Goal: Task Accomplishment & Management: Complete application form

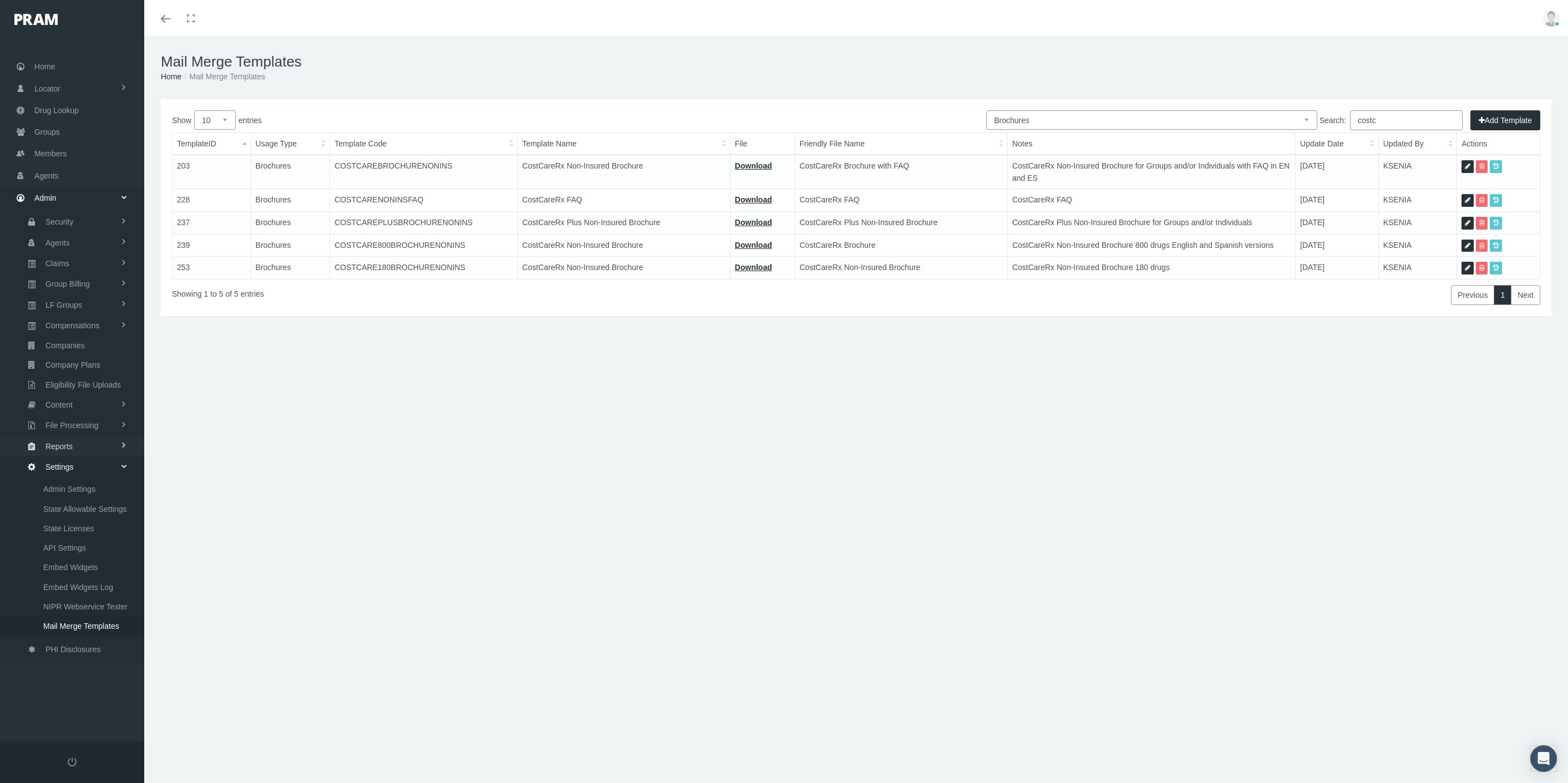
select select "8"
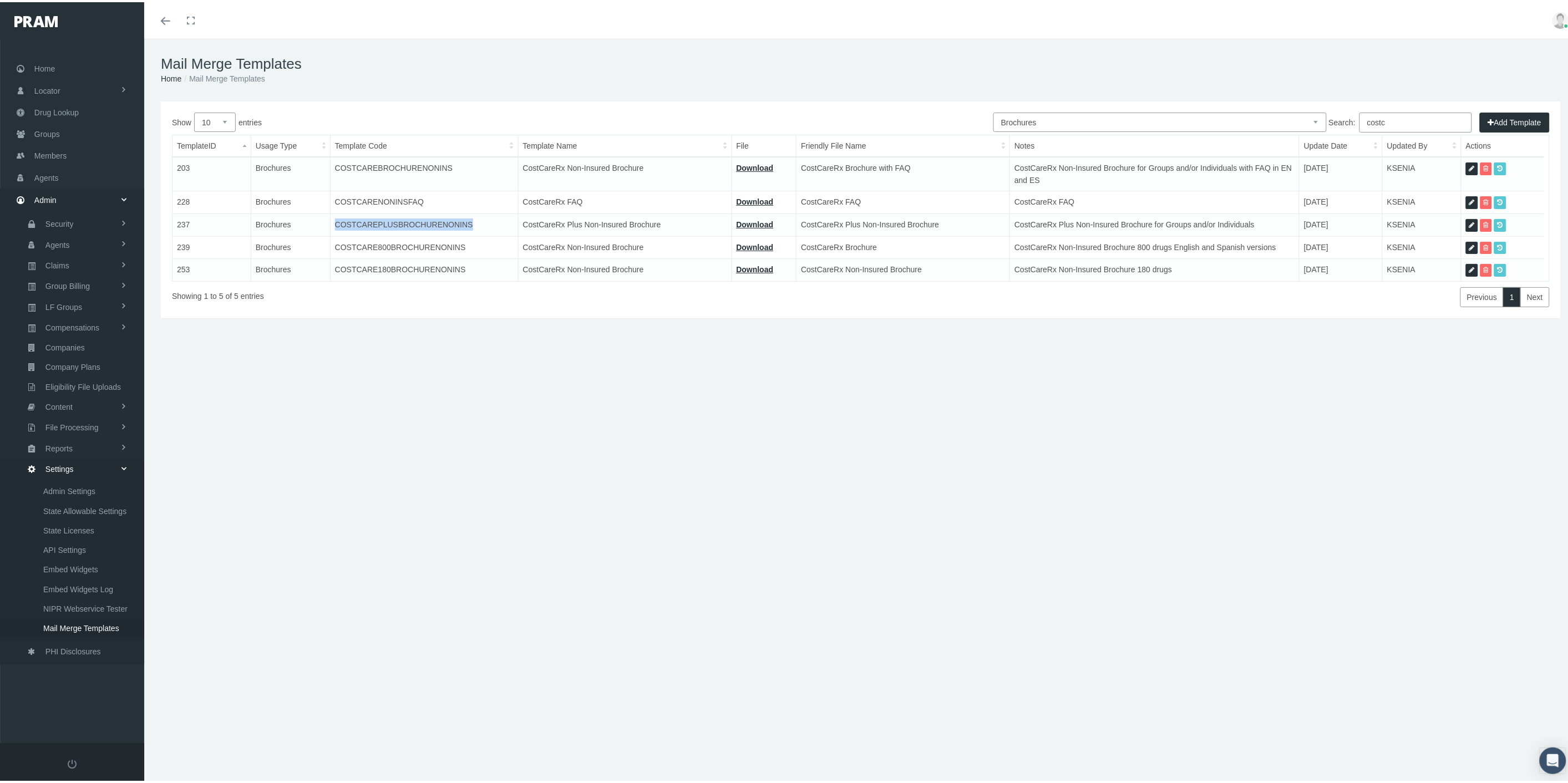
click at [1469, 220] on icon at bounding box center [1471, 223] width 5 height 11
select select "8"
type input "COSTCAREPLUSBROCHURENONINS"
type input "CostCareRx Plus Non-Insured Brochure"
type input "12---brochure---costcarerxplus-9.18.25.pdf"
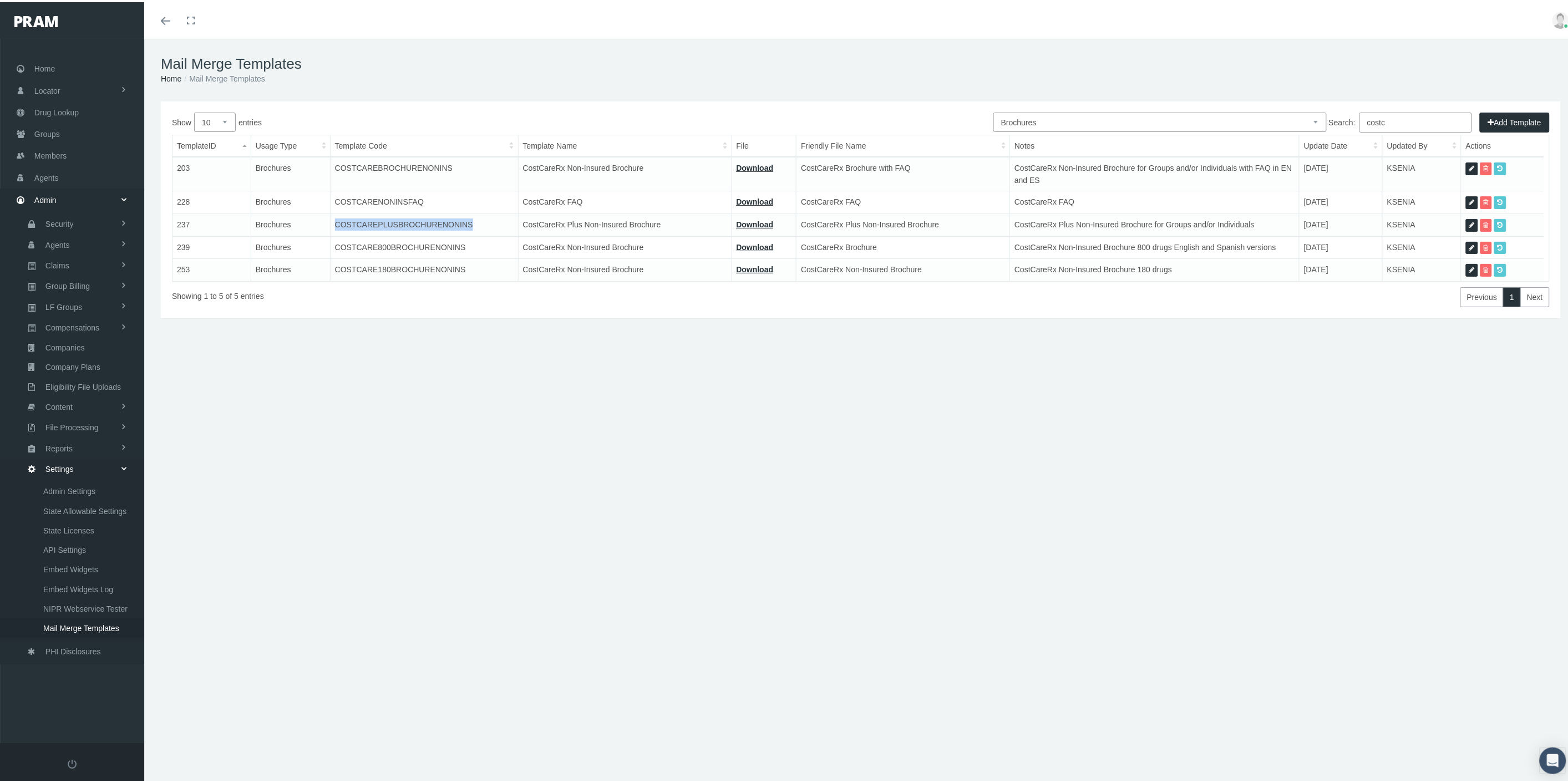
type input "CostCareRx Plus Non-Insured Brochure"
type textarea "CostCareRx Plus Non-Insured Brochure for Groups and/or Individuals"
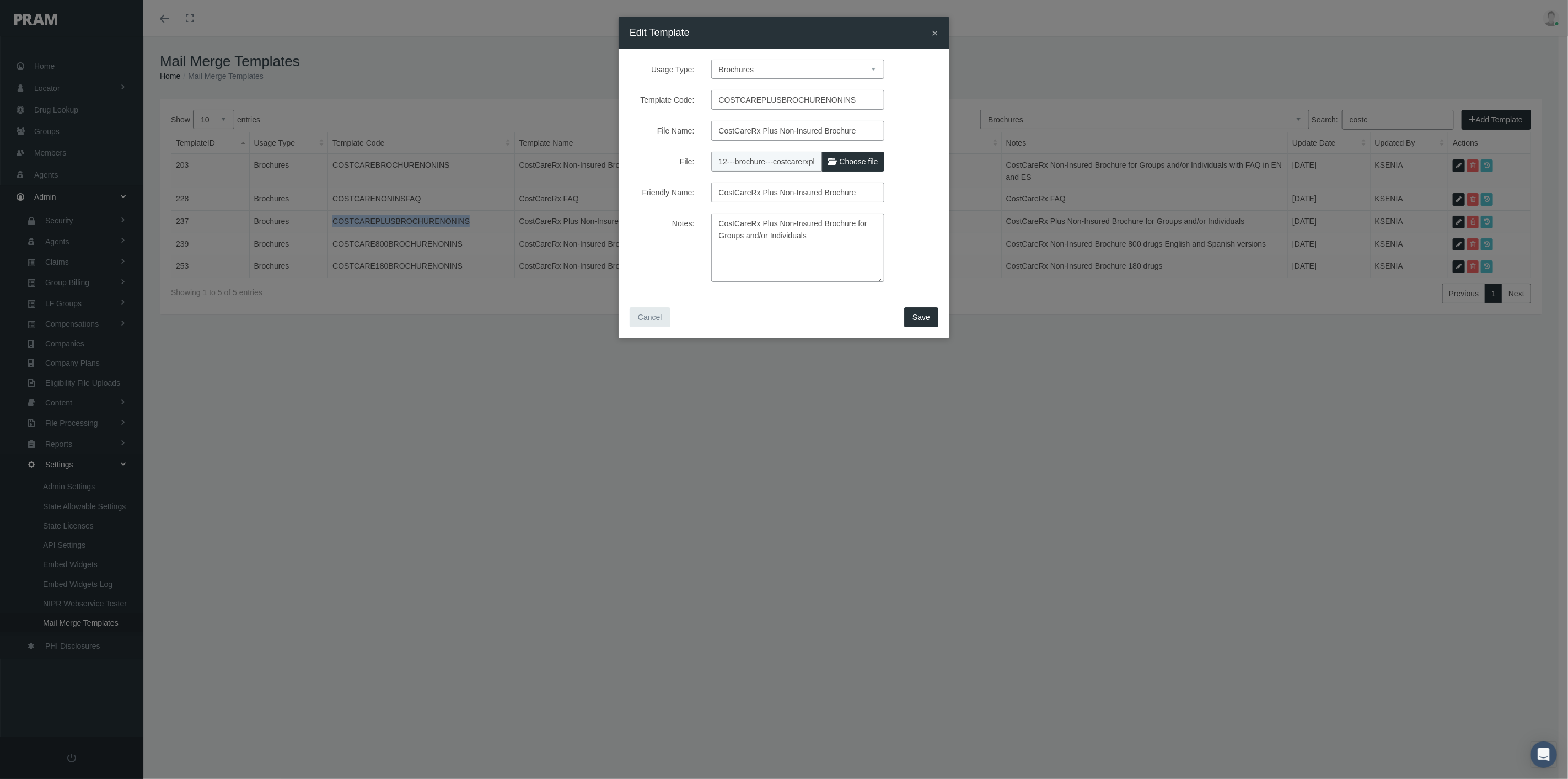
click at [857, 166] on span "Choose file" at bounding box center [859, 161] width 39 height 8
click at [857, 166] on input "File:" at bounding box center [785, 160] width 146 height 15
type input "C:\fakepath\12 - BROCHURE - COSTCARERX+ FAQ [DATE].pdf"
type input "12 - BROCHURE - COSTCARERX+ FAQ [DATE].pdf"
click at [913, 320] on button "Save" at bounding box center [921, 317] width 34 height 20
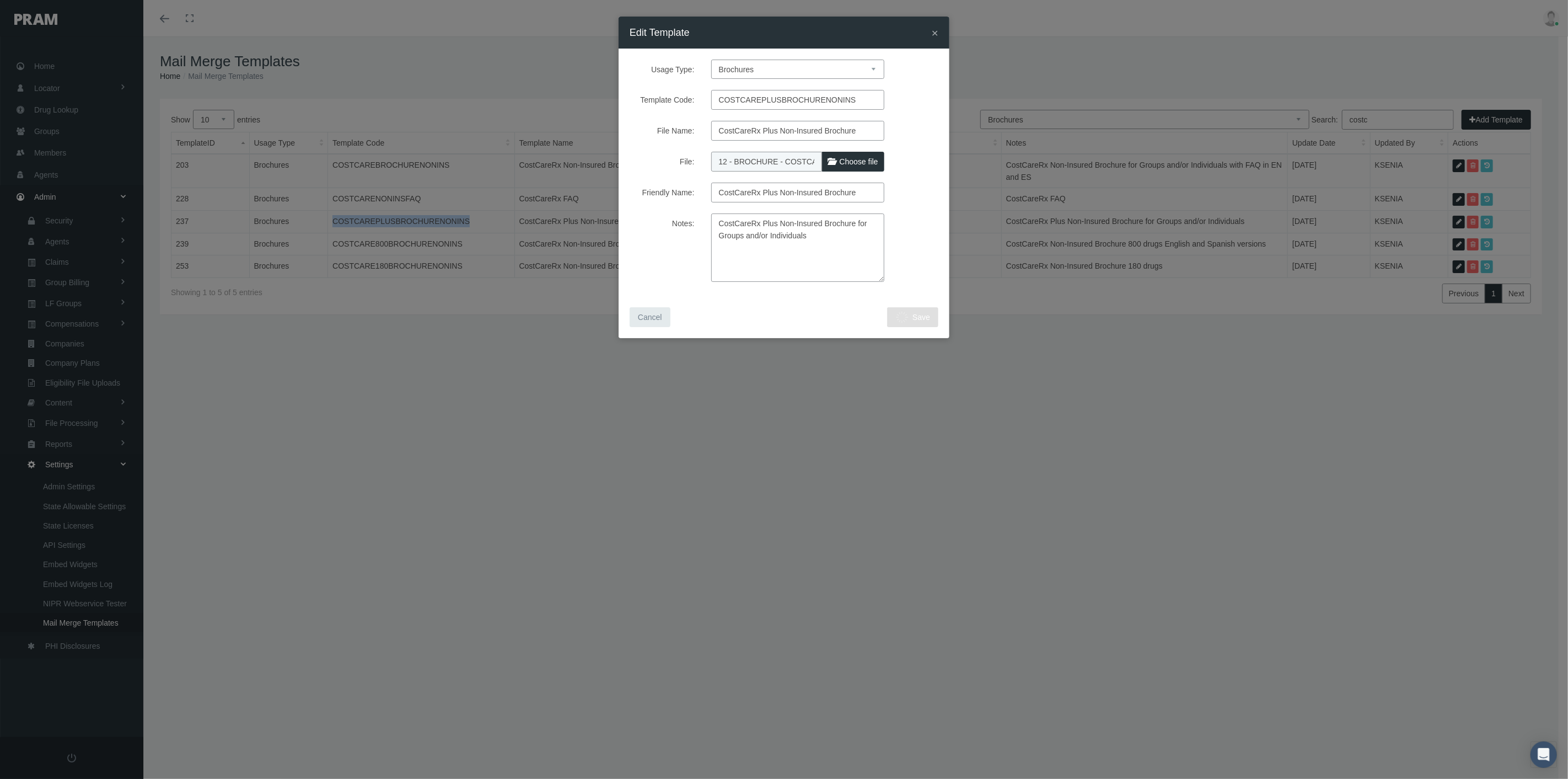
select select "1"
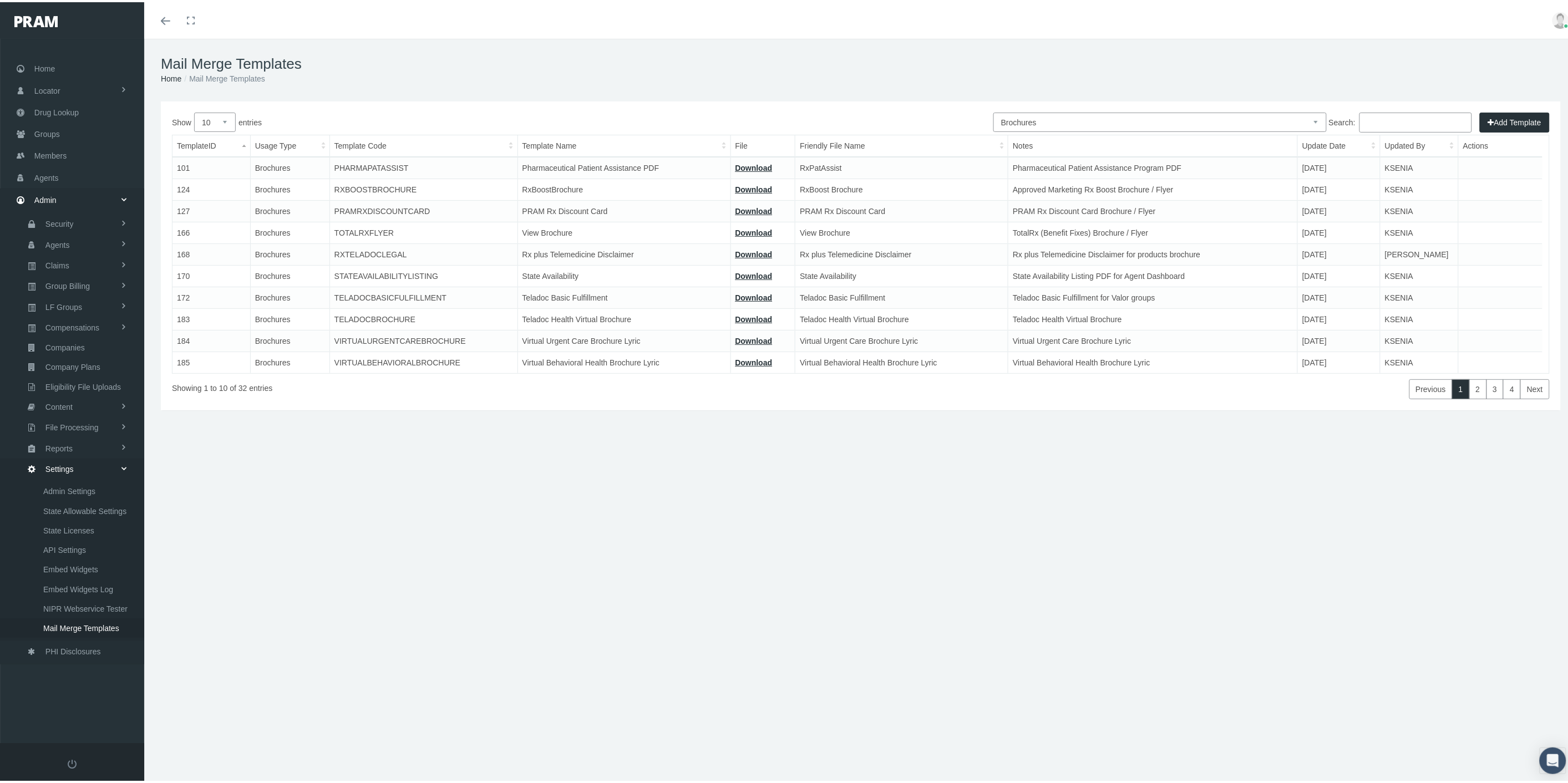
click at [1394, 116] on input "Search:" at bounding box center [1415, 120] width 112 height 20
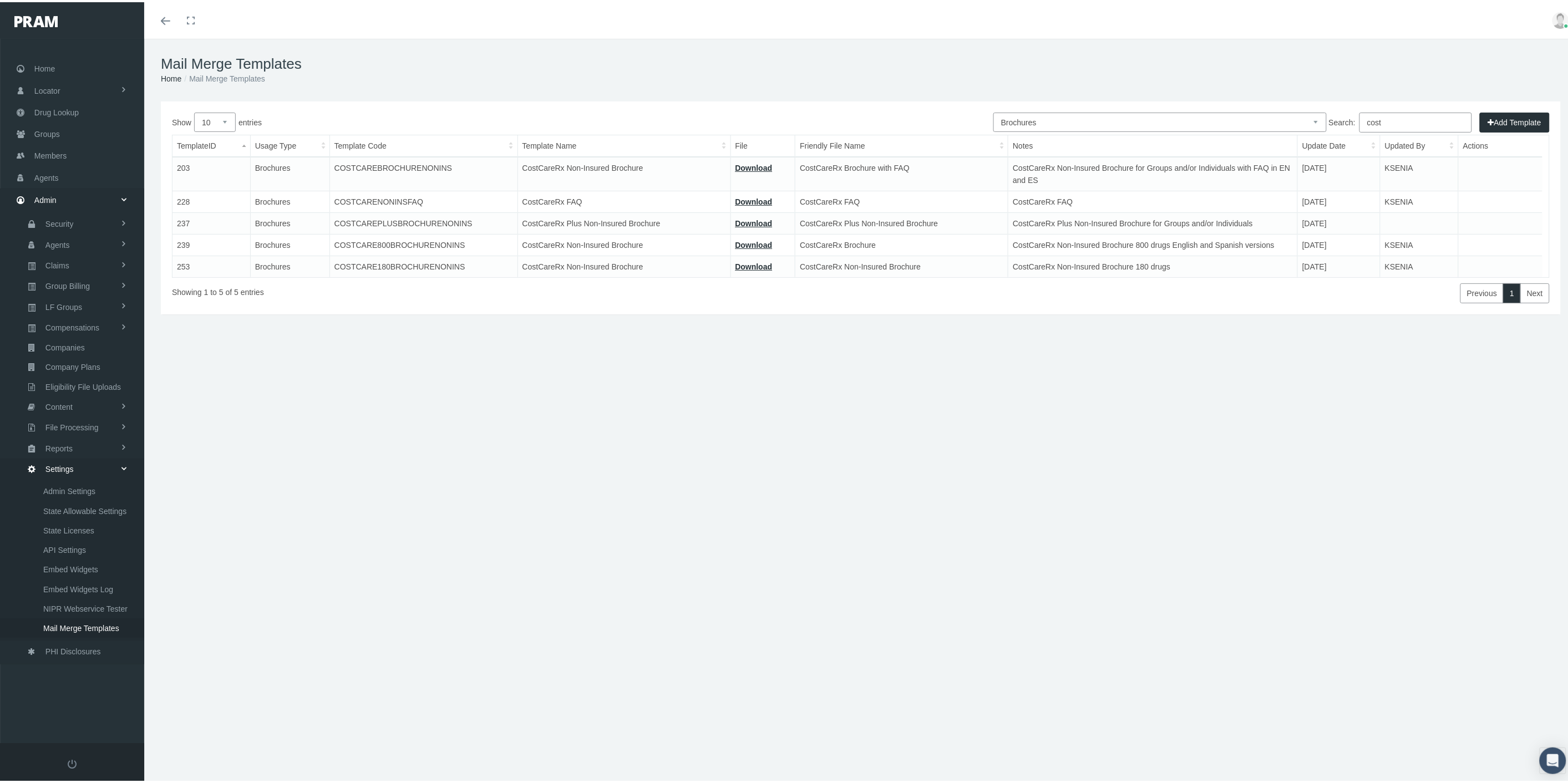
type input "cost"
click at [1368, 219] on td "[DATE]" at bounding box center [1338, 222] width 83 height 22
click at [1383, 222] on td at bounding box center [1419, 222] width 78 height 22
click at [102, 616] on span "Mail Merge Templates" at bounding box center [81, 626] width 76 height 19
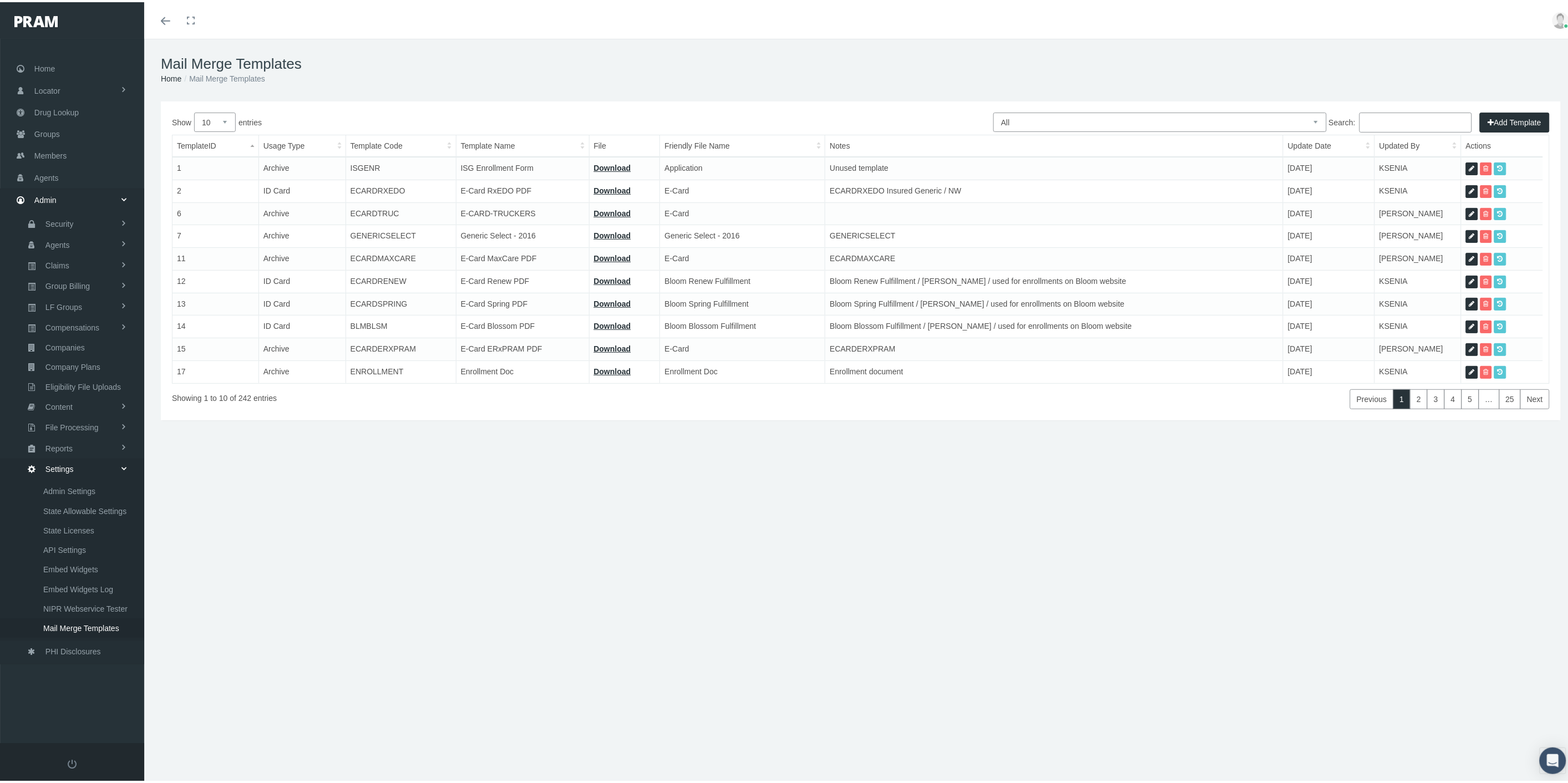
click at [1276, 119] on select "All Members Agents Onboarding Prospects Group Policy Related Remittances Formul…" at bounding box center [1160, 119] width 333 height 19
select select "8"
click at [993, 110] on select "All Members Agents Onboarding Prospects Group Policy Related Remittances Formul…" at bounding box center [1160, 119] width 333 height 19
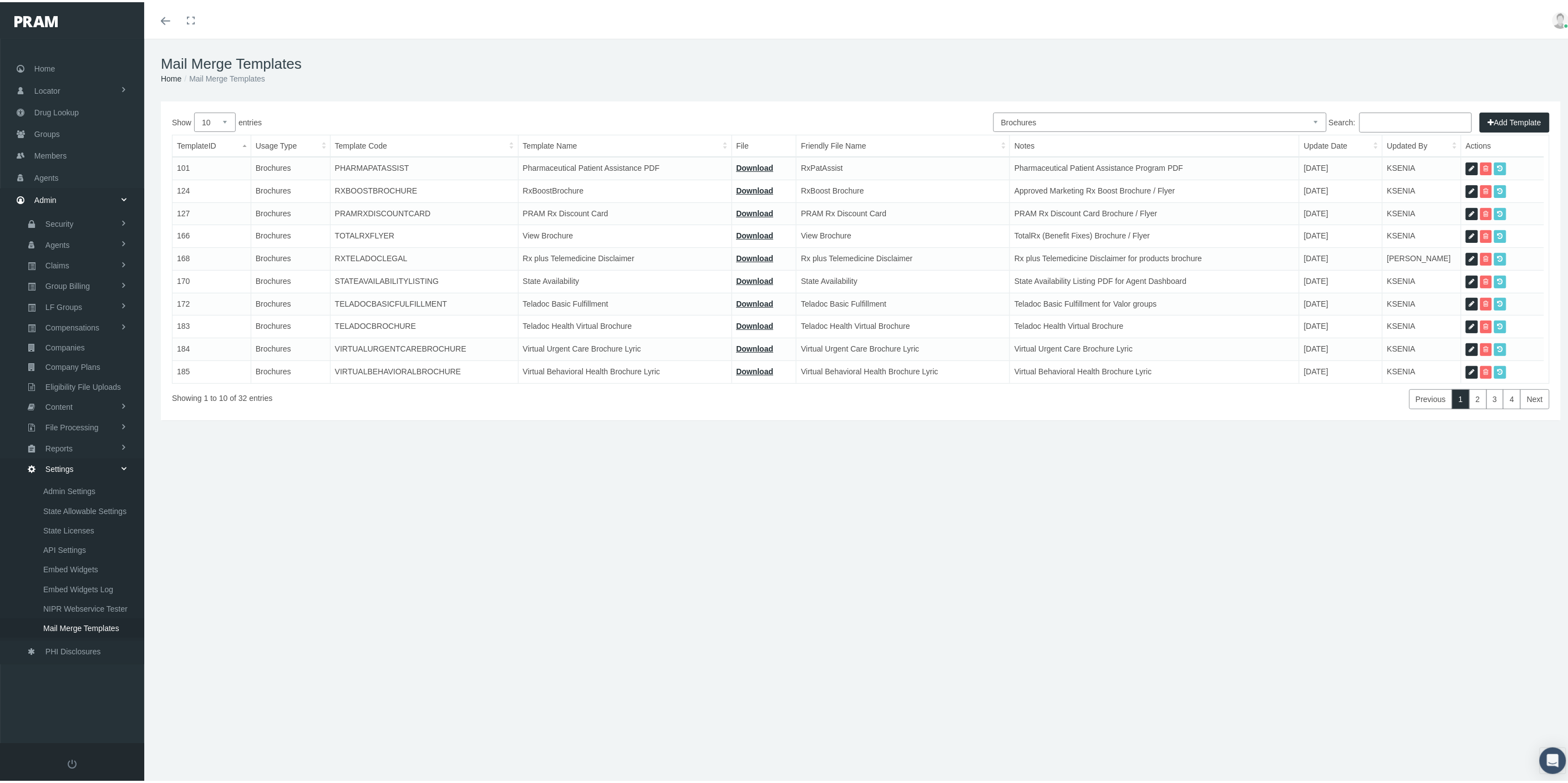
click at [1445, 123] on input "Search:" at bounding box center [1415, 120] width 112 height 20
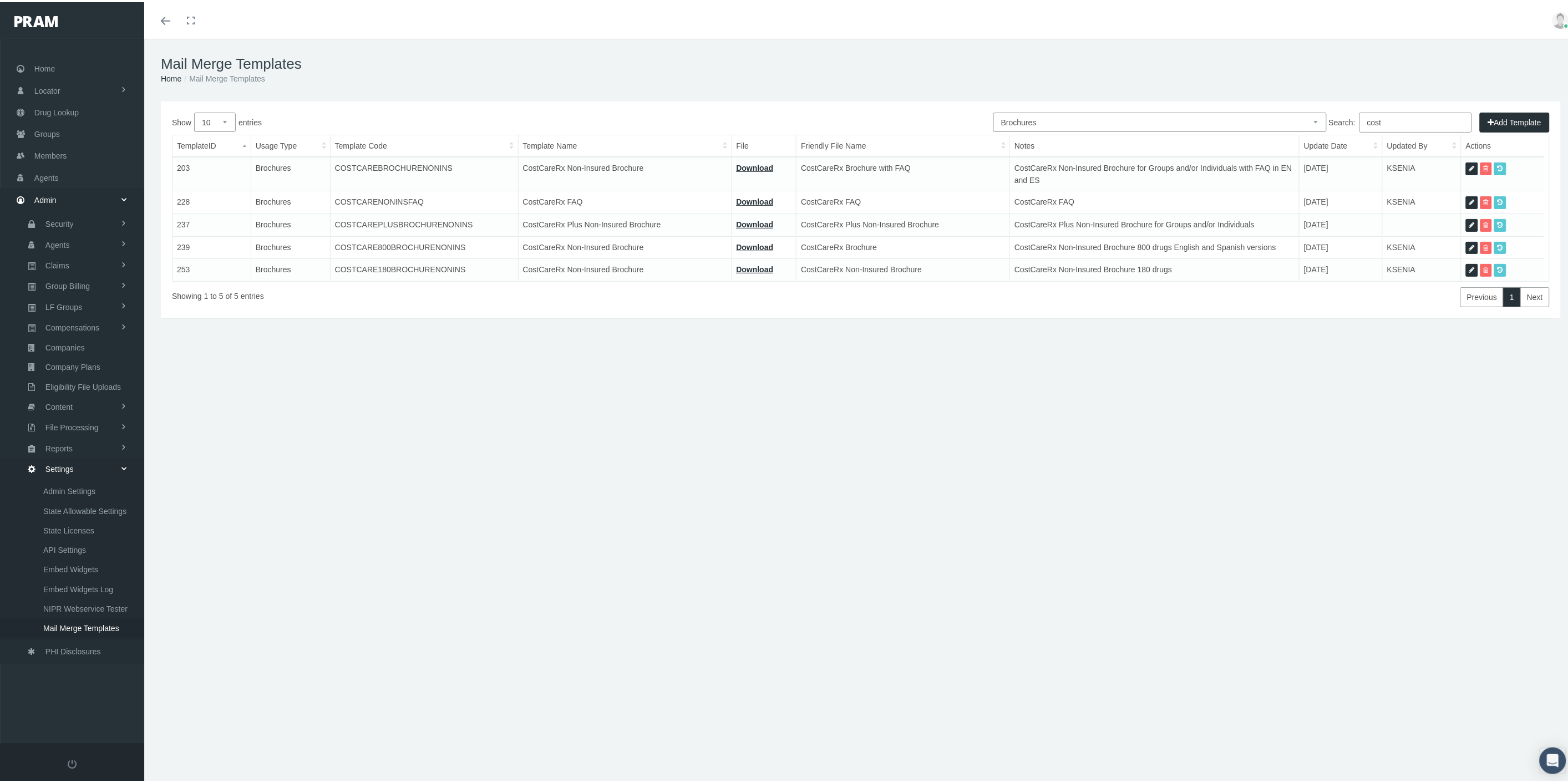
type input "cost"
click at [1469, 219] on icon at bounding box center [1471, 223] width 5 height 11
select select "8"
type input "COSTCAREPLUSBROCHURENONINS"
type input "CostCareRx Plus Non-Insured Brochure"
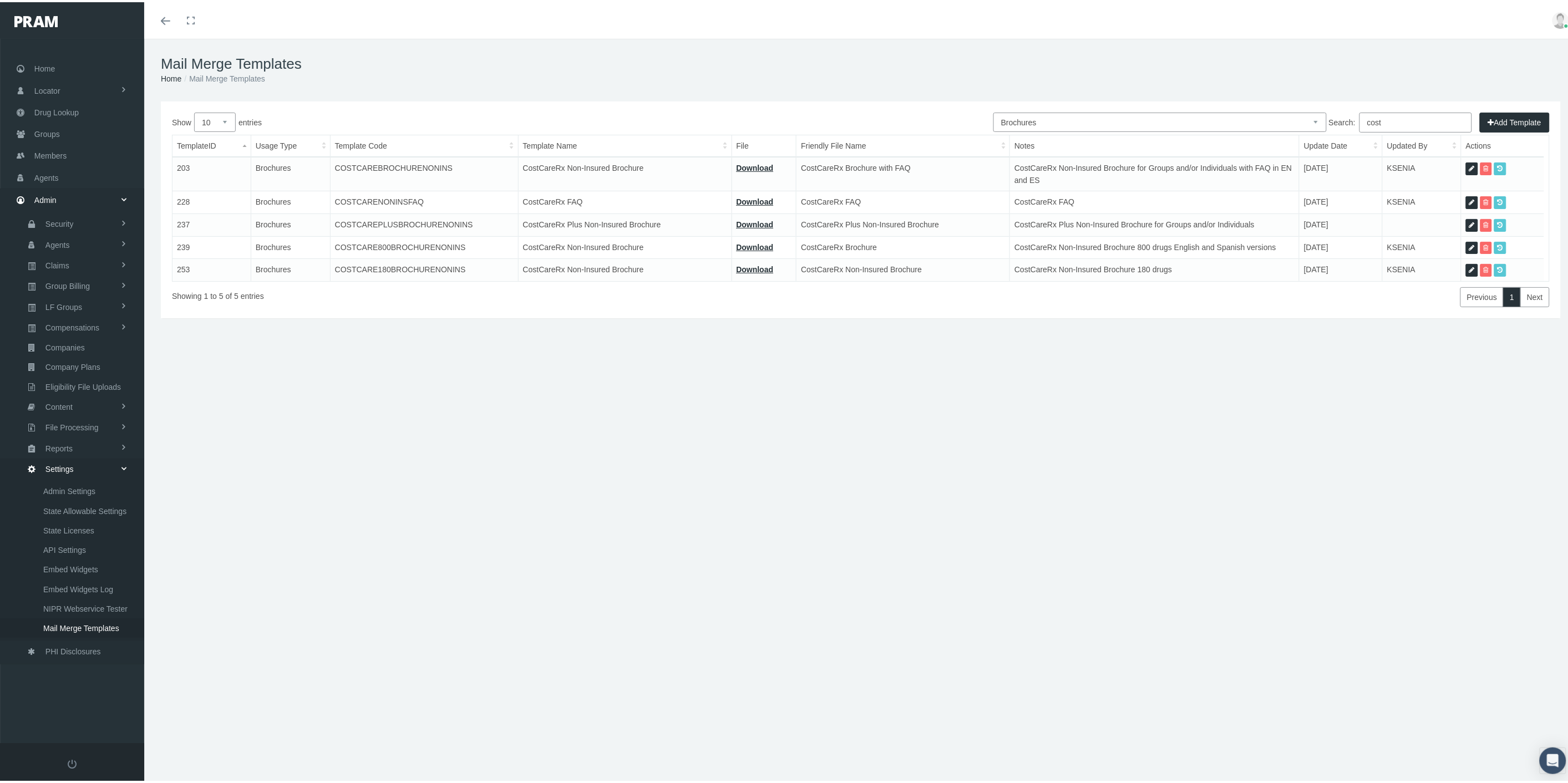
type input "12 - BROCHURE - COSTCARERX+ FAQ [DATE].pdf"
type input "CostCareRx Plus Non-Insured Brochure"
type textarea "CostCareRx Plus Non-Insured Brochure for Groups and/or Individuals"
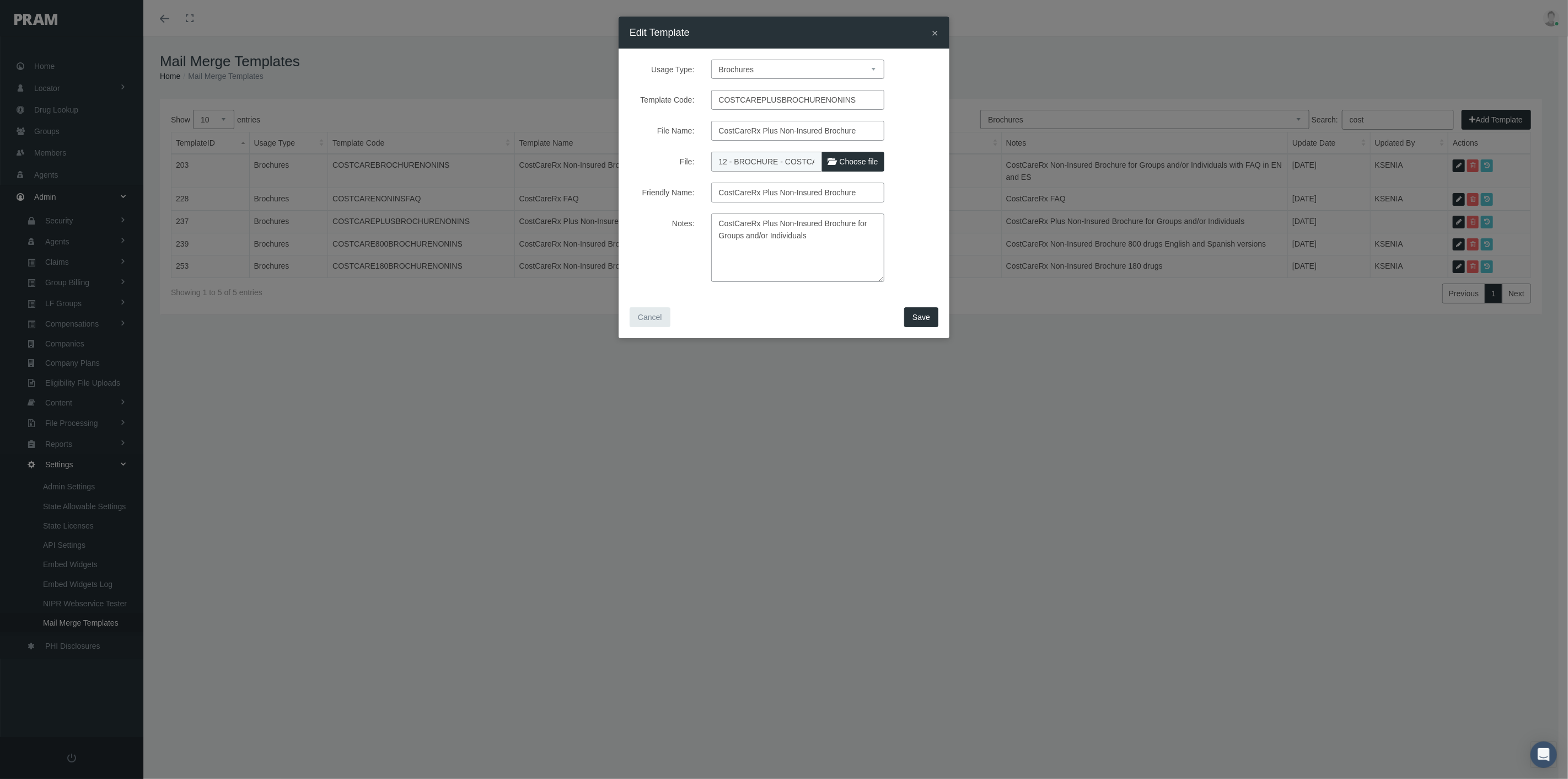
click at [844, 159] on span "Choose file" at bounding box center [859, 161] width 39 height 8
click at [844, 159] on input "File:" at bounding box center [785, 160] width 146 height 15
type input "C:\fakepath\12 - BROCHURE - COSTCARERX PLUS with FAQ 9.24.25.pdf"
type input "12 - BROCHURE - COSTCARERX PLUS with FAQ 9.24.25.pdf"
click at [914, 320] on span "Save" at bounding box center [921, 316] width 18 height 8
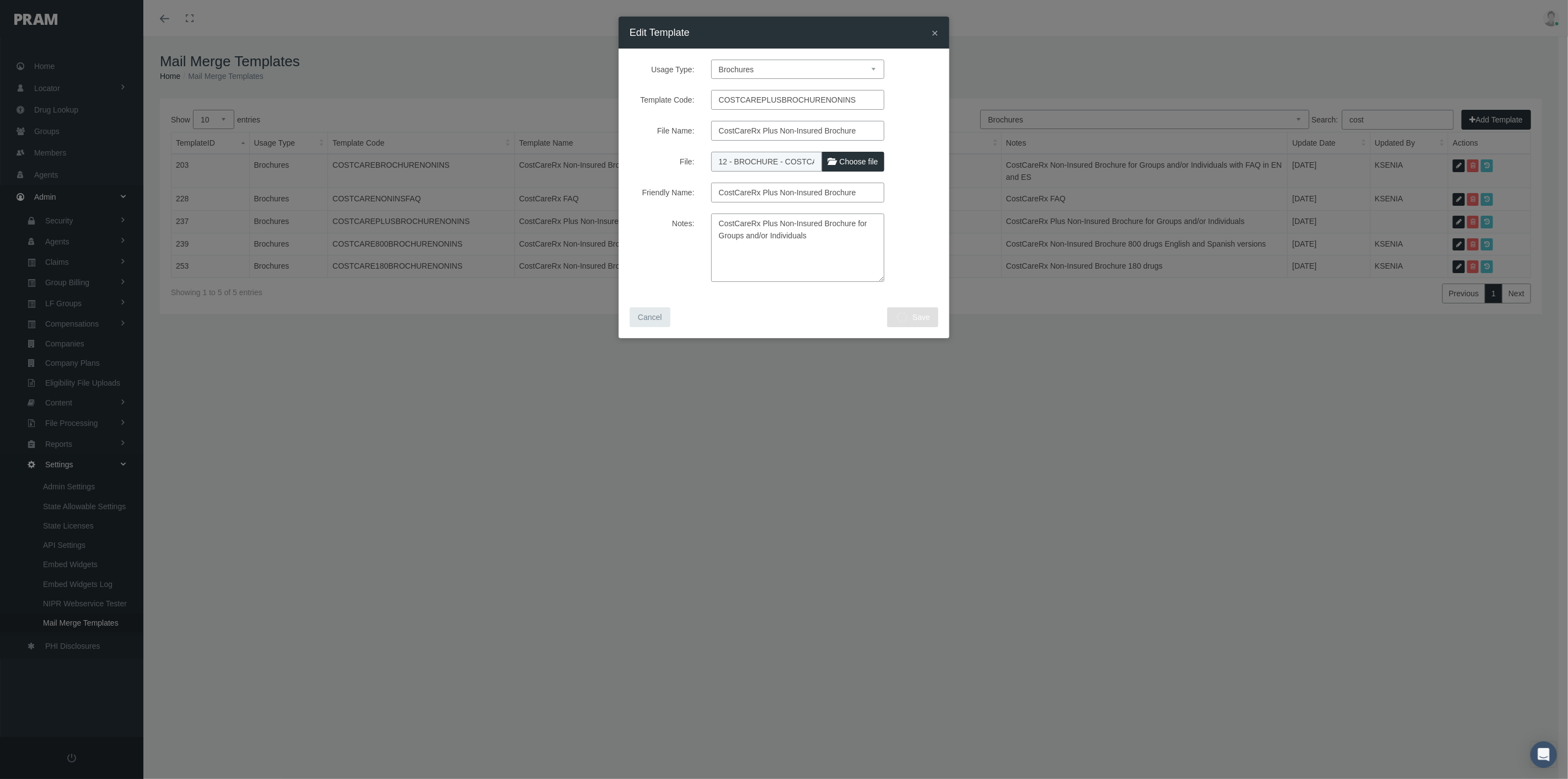
select select "1"
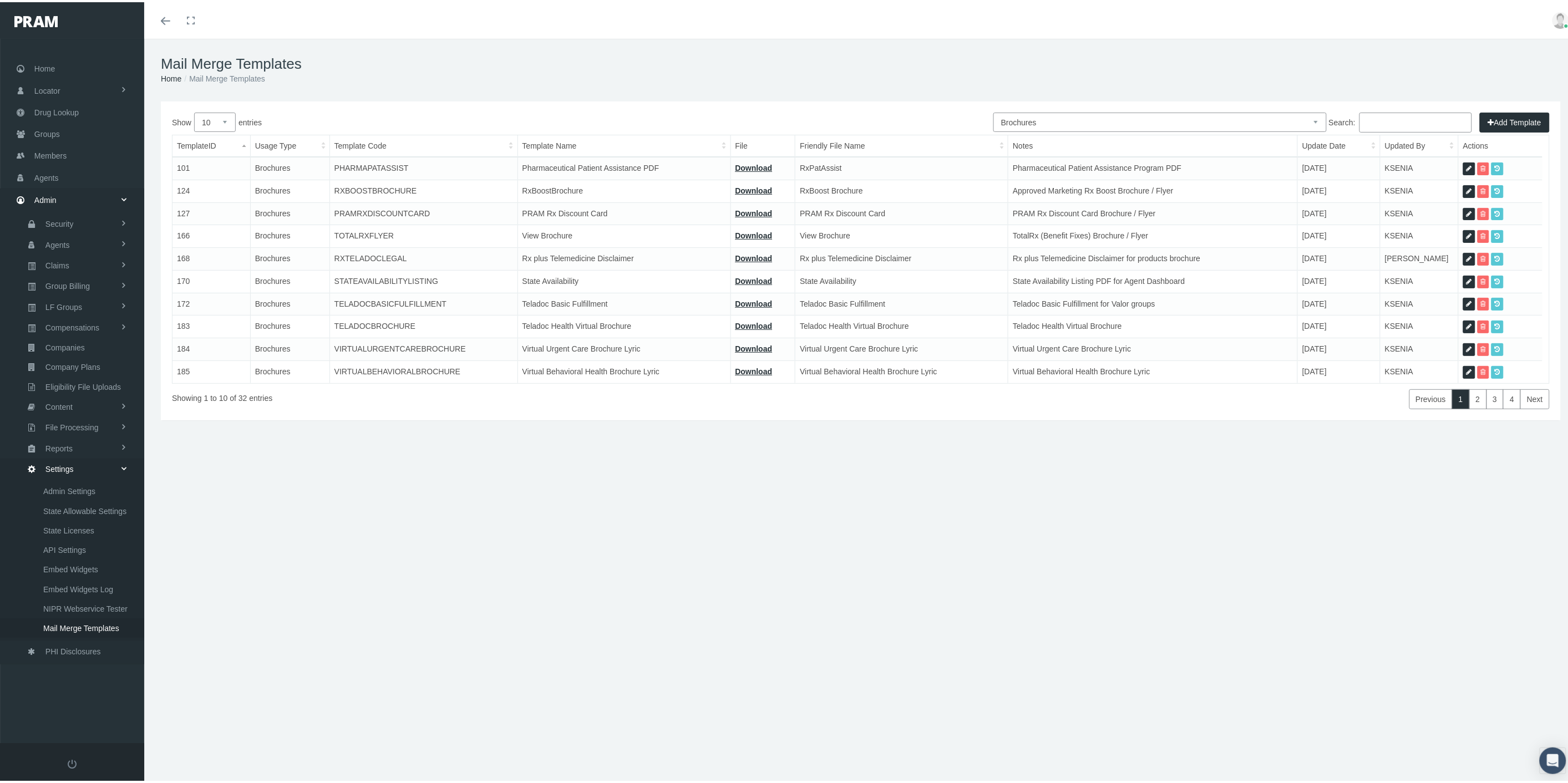
click at [1088, 123] on select "All Members Agents Onboarding Prospects Group Policy Related Remittances Formul…" at bounding box center [1160, 119] width 333 height 19
select select "6"
click at [993, 110] on select "All Members Agents Onboarding Prospects Group Policy Related Remittances Formul…" at bounding box center [1160, 119] width 333 height 19
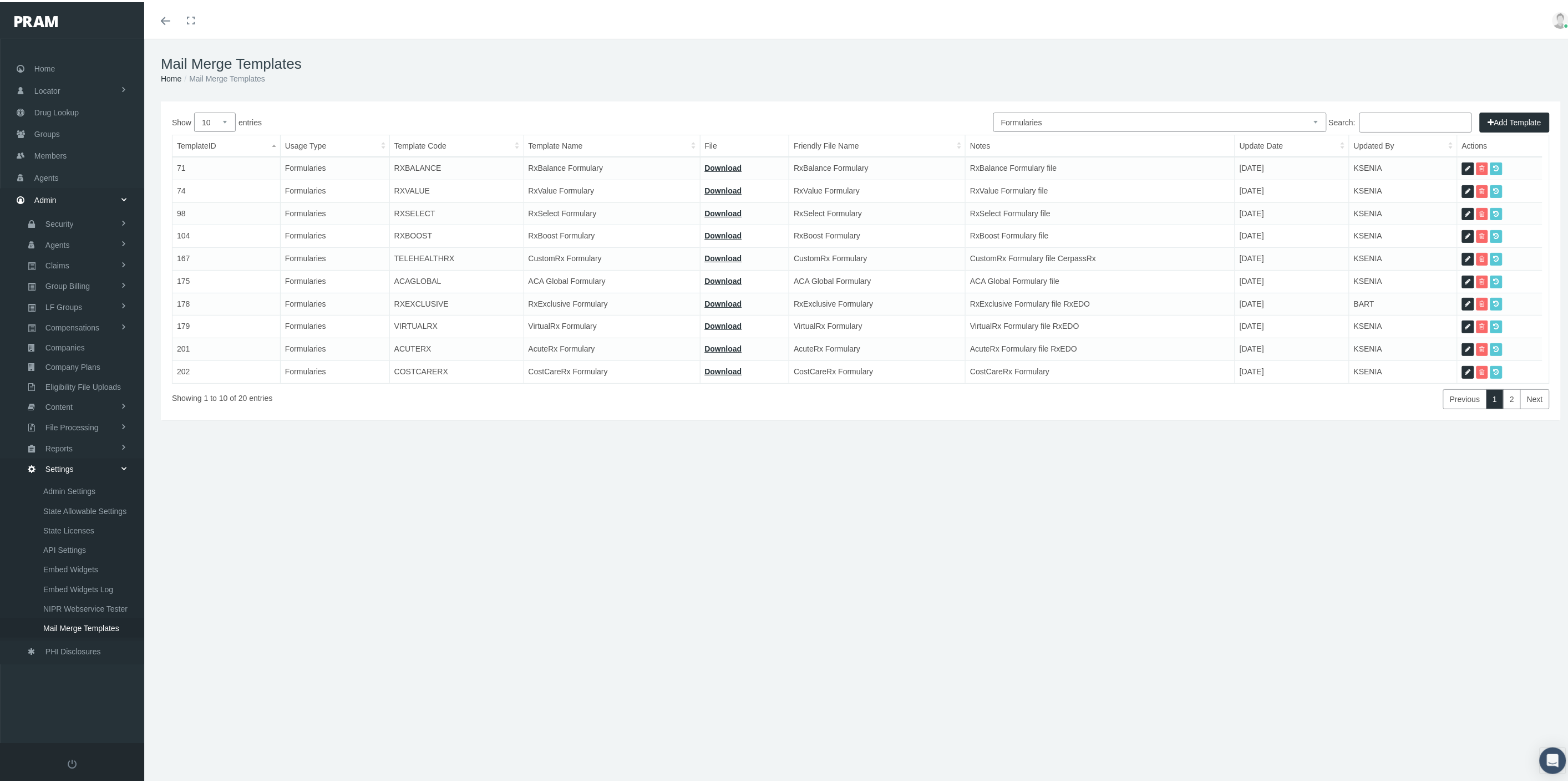
click at [1379, 120] on input "Search:" at bounding box center [1415, 120] width 112 height 20
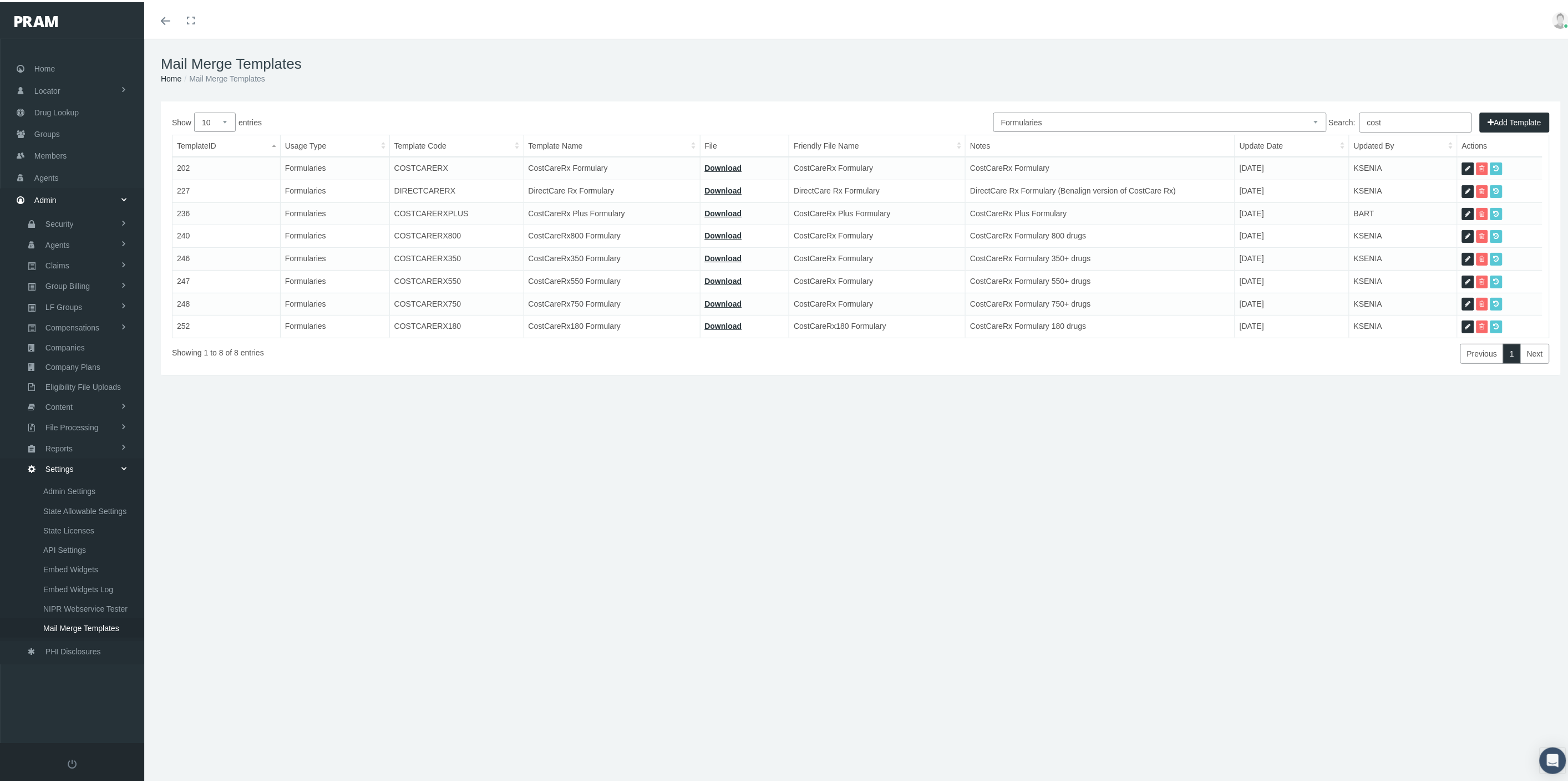
type input "cost"
click at [1466, 211] on icon at bounding box center [1467, 212] width 5 height 11
select select "6"
type input "COSTCARERXPLUS"
type input "CostCareRx Plus Formulary"
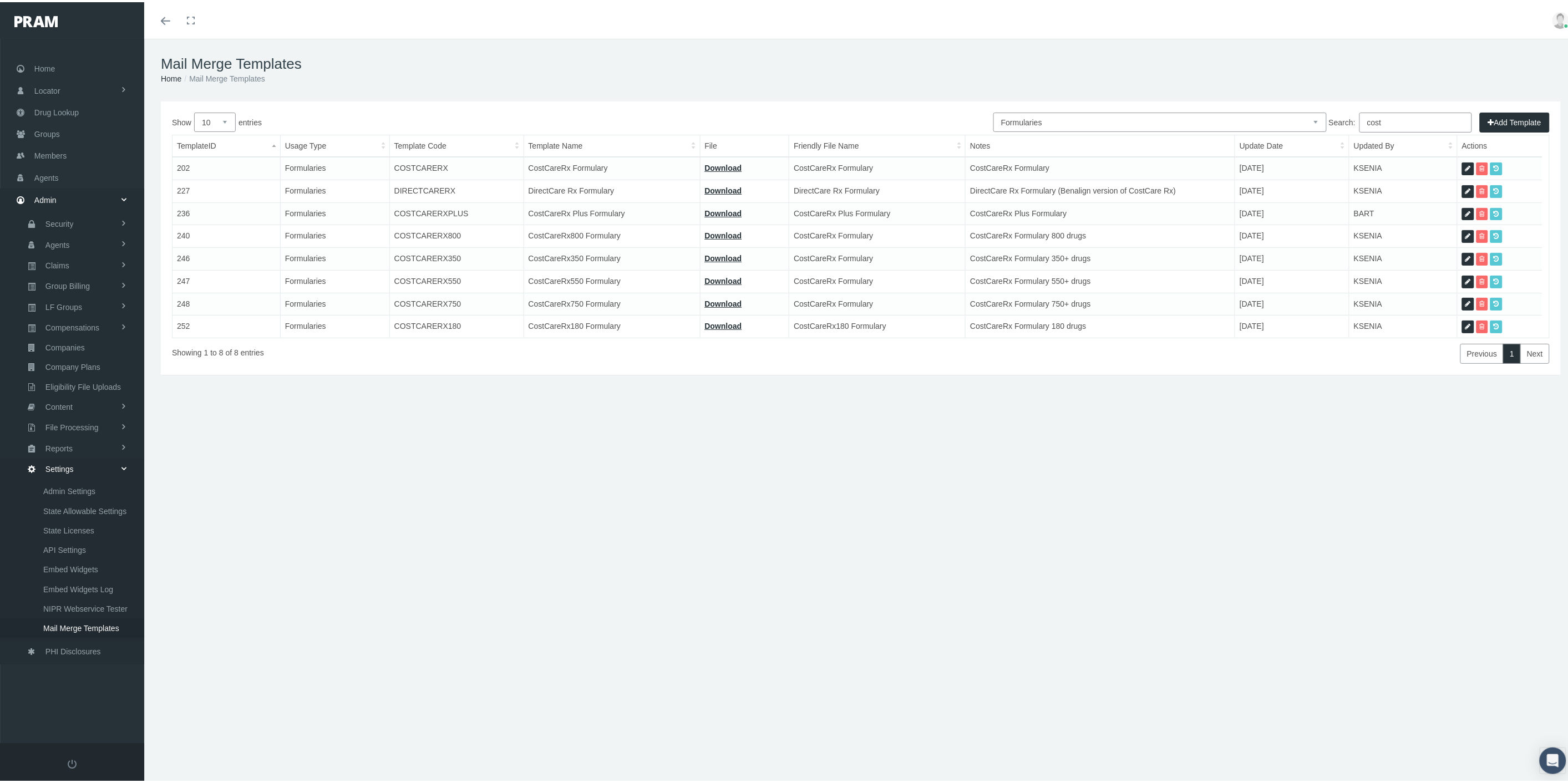
type input "15_formulary-costcarerxplus-9.23.25.pdf"
type input "CostCareRx Plus Formulary"
type textarea "CostCareRx Plus Formulary"
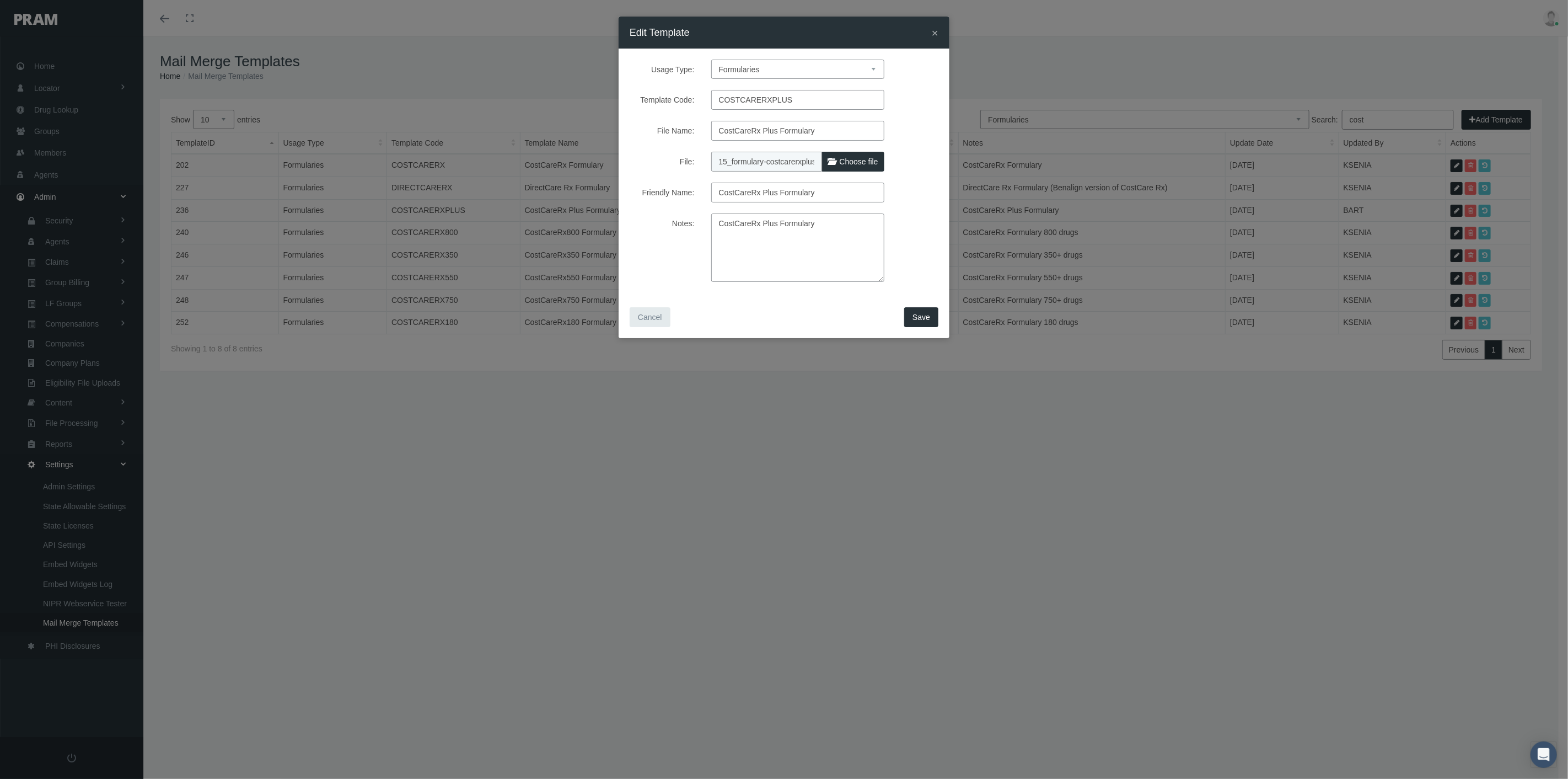
click at [848, 157] on span "Choose file" at bounding box center [859, 161] width 39 height 8
click at [848, 157] on input "File:" at bounding box center [785, 160] width 146 height 15
type input "C:\fakepath\15_FORMULARY - COSTCARE PLUS 9.23.25.pdf"
type input "15_FORMULARY - COSTCARE PLUS 9.23.25.pdf"
click at [919, 320] on span "Save" at bounding box center [921, 316] width 18 height 8
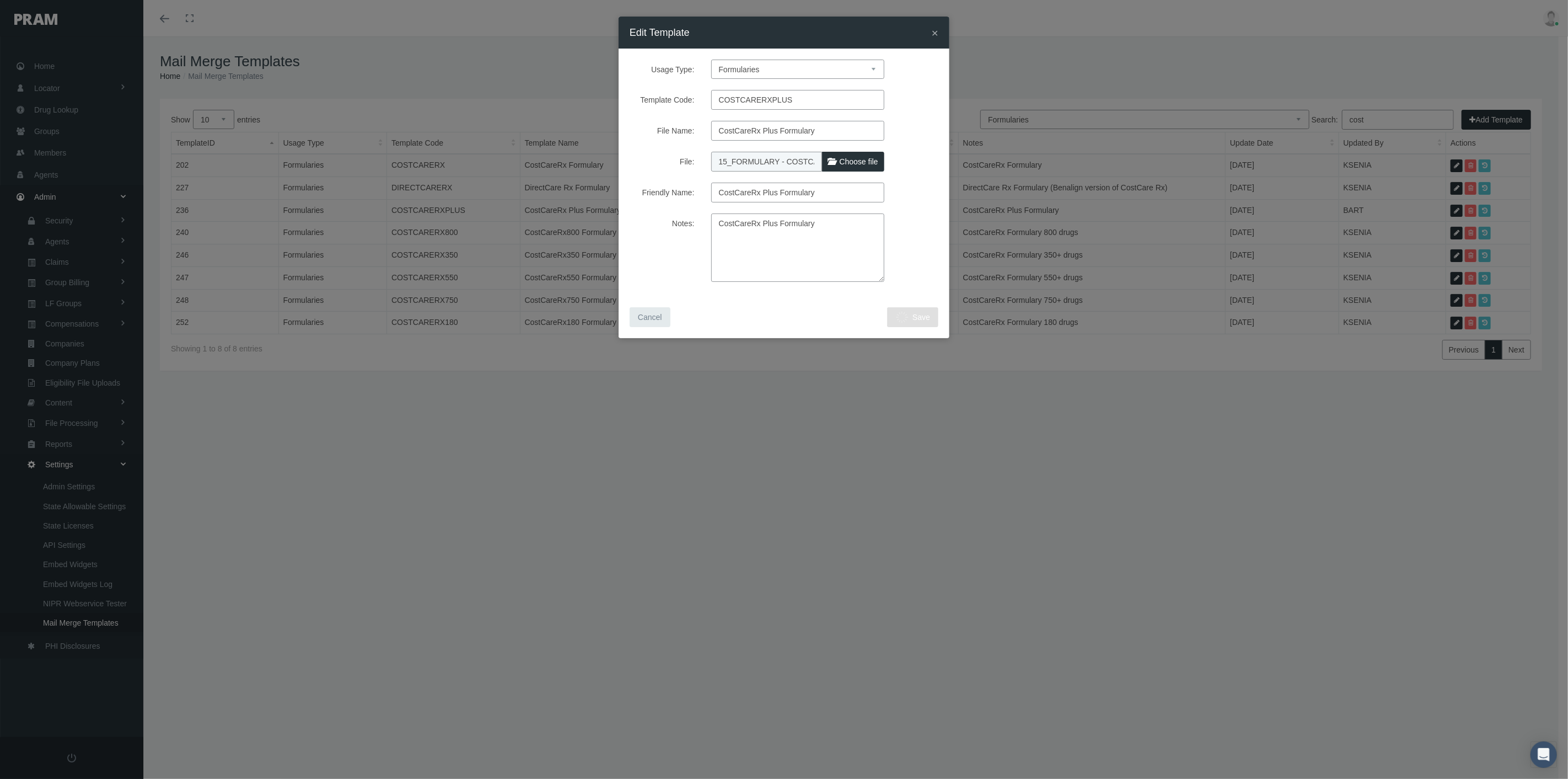
select select "1"
